Goal: Task Accomplishment & Management: Manage account settings

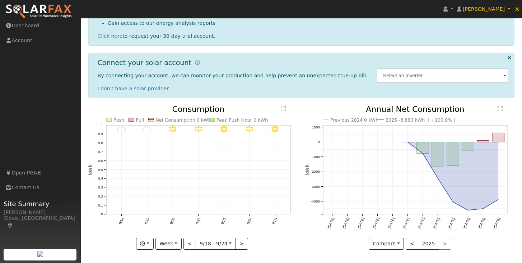
scroll to position [102, 0]
click at [176, 241] on button "Week" at bounding box center [168, 244] width 26 height 12
click at [172, 218] on link "Year" at bounding box center [181, 219] width 50 height 10
type input "2024-09-01"
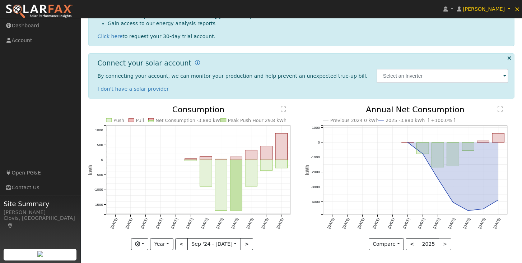
scroll to position [91, 0]
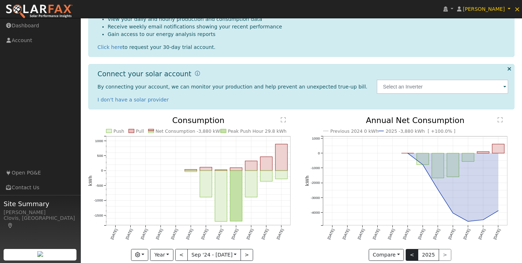
click at [414, 254] on button "<" at bounding box center [412, 255] width 13 height 12
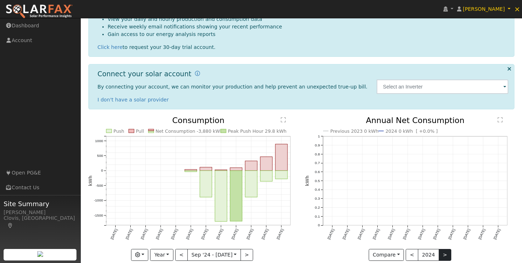
click at [442, 255] on button ">" at bounding box center [445, 255] width 13 height 12
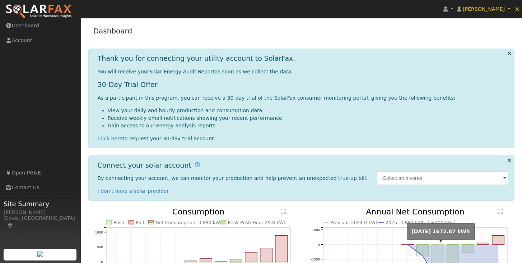
scroll to position [0, 0]
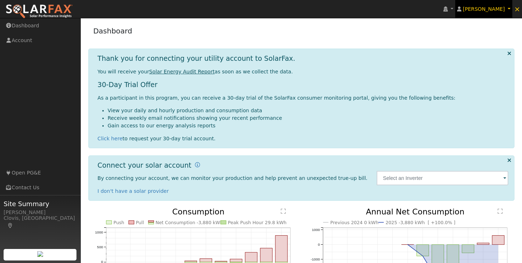
click at [495, 9] on span "Rob Porcella" at bounding box center [484, 9] width 42 height 6
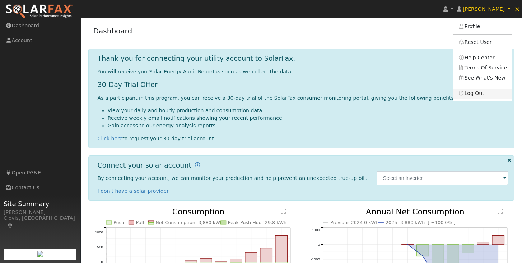
click at [472, 92] on link "Log Out" at bounding box center [482, 93] width 59 height 10
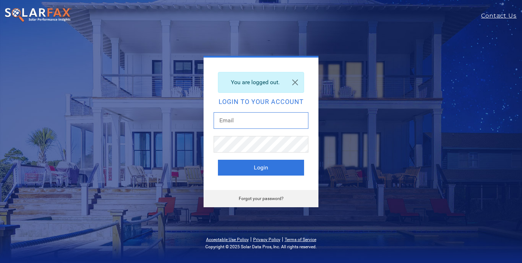
type input "[EMAIL_ADDRESS][DOMAIN_NAME]"
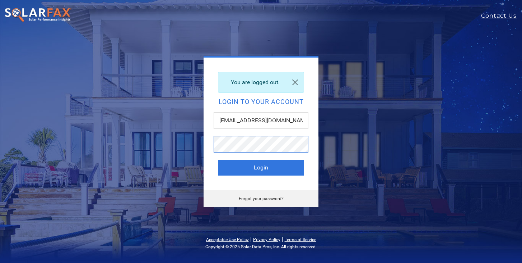
click at [261, 167] on button "Login" at bounding box center [261, 167] width 86 height 16
